Goal: Transaction & Acquisition: Purchase product/service

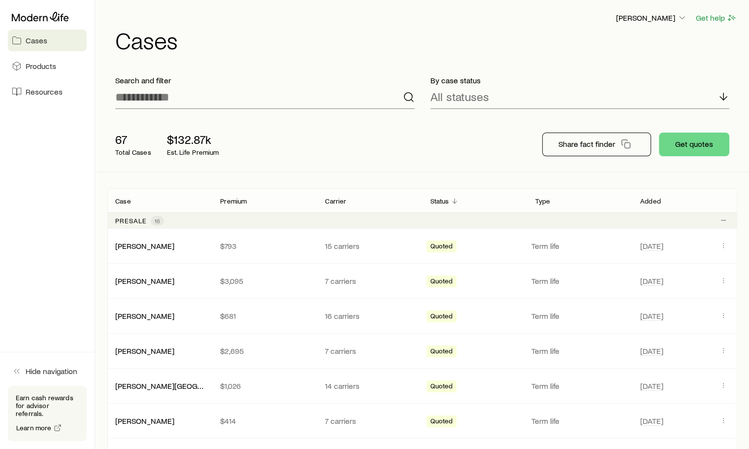
click at [118, 245] on link "[PERSON_NAME]" at bounding box center [144, 245] width 59 height 9
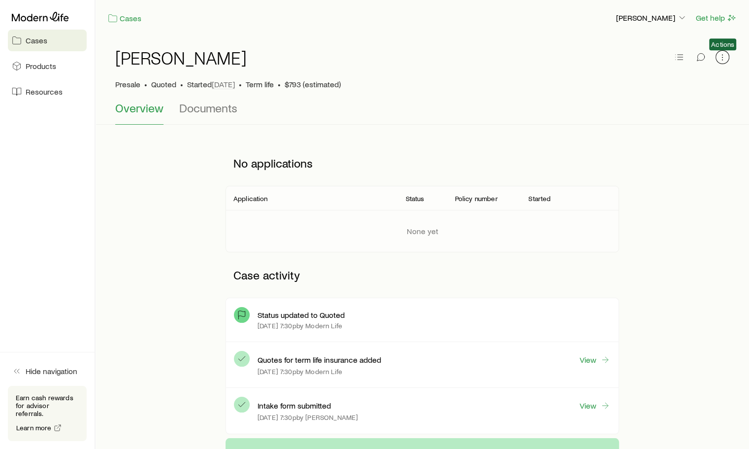
click at [718, 61] on icon "button" at bounding box center [723, 57] width 10 height 10
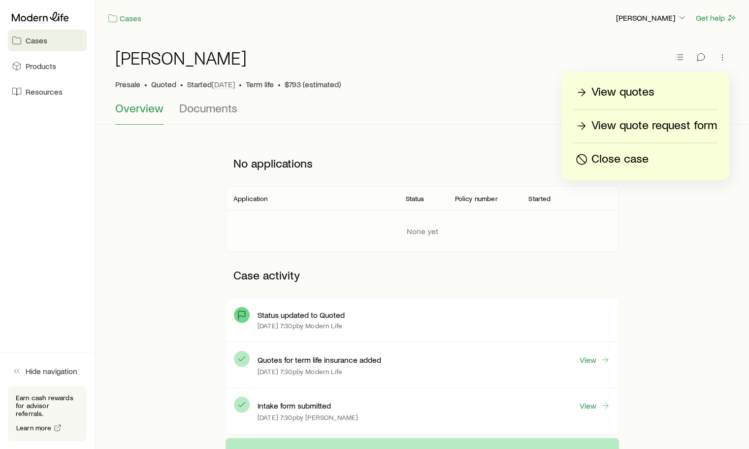
click at [646, 89] on p "View quotes" at bounding box center [623, 92] width 63 height 16
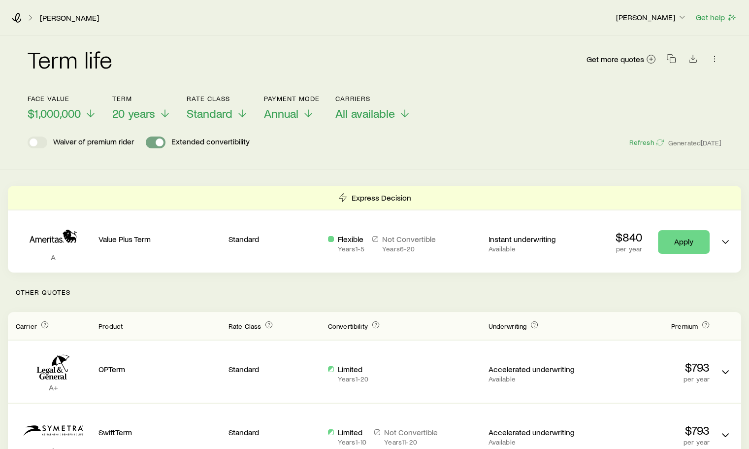
click at [162, 143] on span at bounding box center [160, 142] width 8 height 8
click at [152, 144] on span at bounding box center [152, 142] width 8 height 8
click at [670, 59] on icon "button" at bounding box center [671, 59] width 10 height 10
click at [91, 114] on icon at bounding box center [91, 113] width 12 height 12
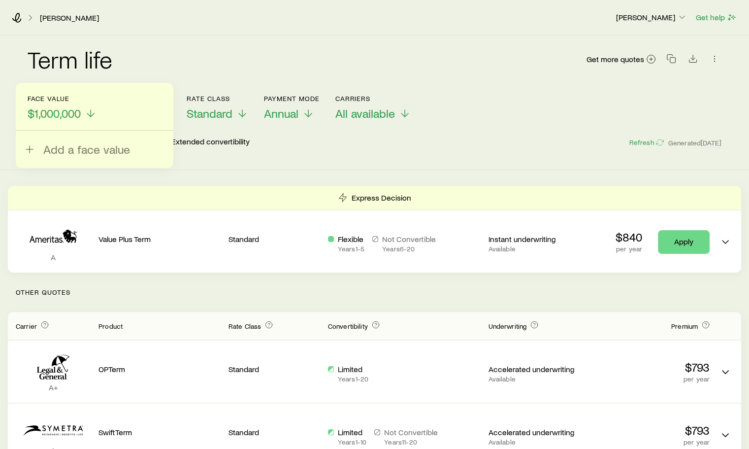
click at [132, 65] on div "Term life Get more quotes" at bounding box center [375, 64] width 694 height 35
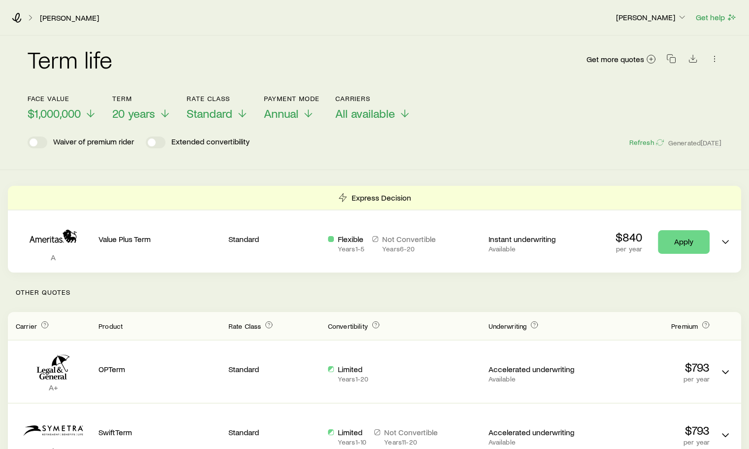
click at [165, 114] on line at bounding box center [165, 113] width 0 height 7
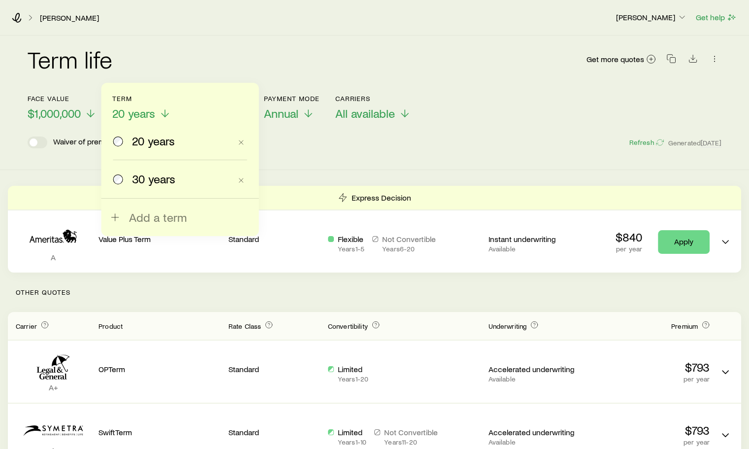
click at [203, 66] on div "Term life Get more quotes" at bounding box center [375, 64] width 694 height 35
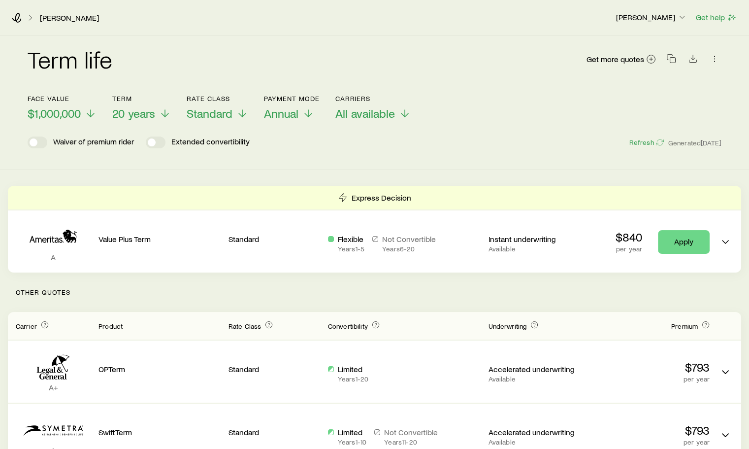
click at [363, 116] on span "All available" at bounding box center [365, 113] width 60 height 14
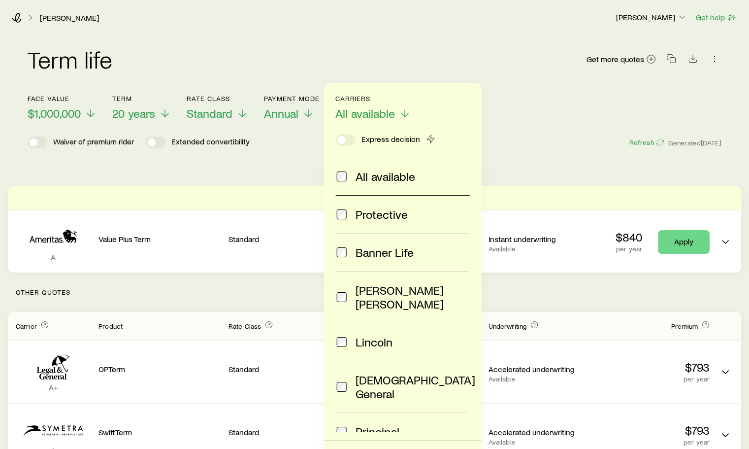
click at [387, 54] on div "Term life Get more quotes" at bounding box center [375, 64] width 694 height 35
